Goal: Find specific page/section: Find specific page/section

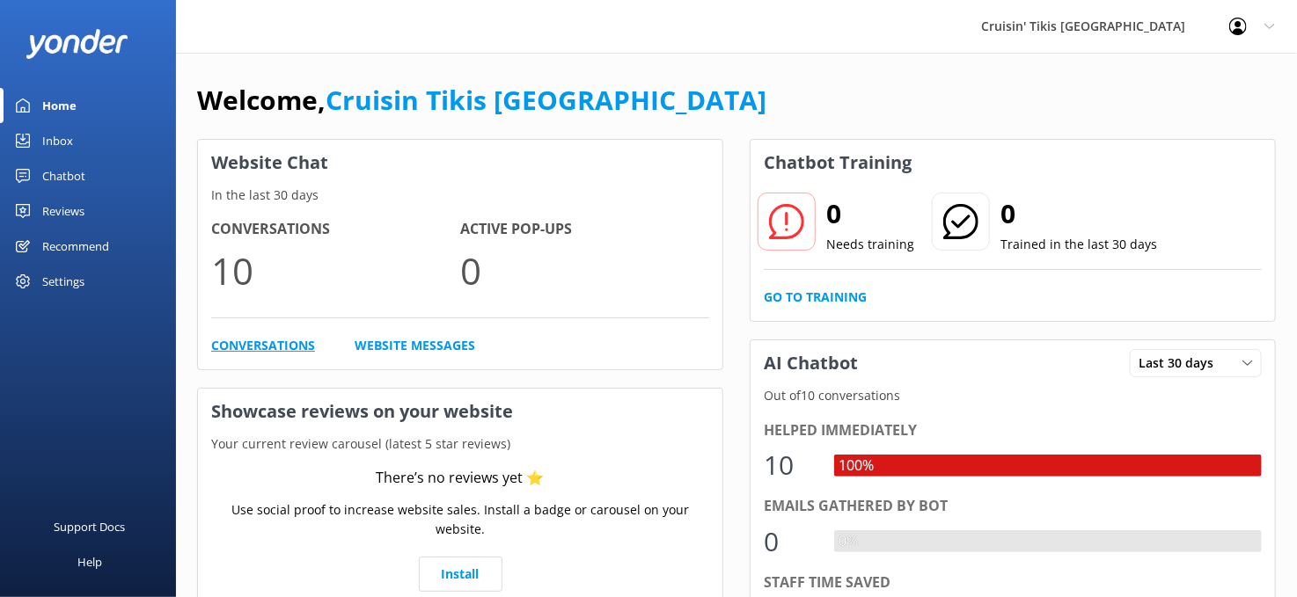
click at [236, 348] on link "Conversations" at bounding box center [263, 345] width 104 height 19
